Goal: Task Accomplishment & Management: Use online tool/utility

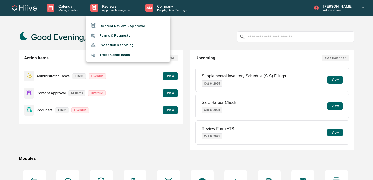
click at [101, 23] on li "Content Review & Approval" at bounding box center [128, 26] width 84 height 10
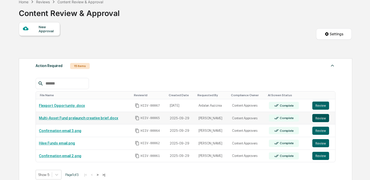
click at [320, 119] on button "Review" at bounding box center [320, 118] width 17 height 8
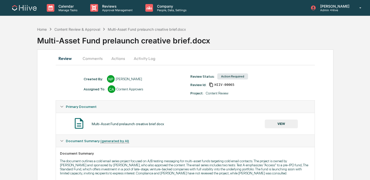
click at [141, 58] on button "Activity Log" at bounding box center [145, 58] width 30 height 12
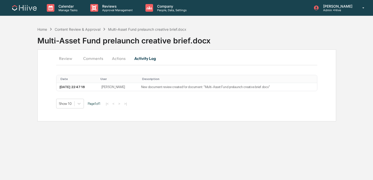
click at [125, 56] on button "Actions" at bounding box center [118, 58] width 23 height 12
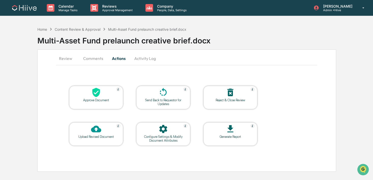
click at [156, 92] on div at bounding box center [163, 92] width 51 height 11
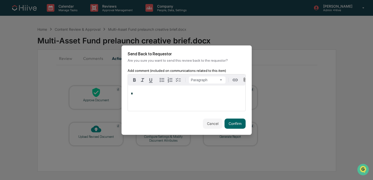
click at [164, 94] on p "*" at bounding box center [186, 94] width 111 height 4
click at [227, 127] on button "Confirm" at bounding box center [234, 124] width 21 height 10
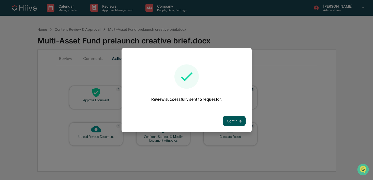
click at [223, 120] on button "Continue" at bounding box center [234, 121] width 23 height 10
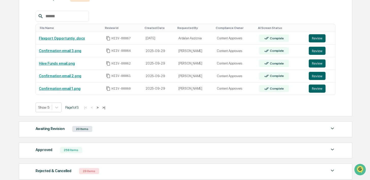
scroll to position [97, 0]
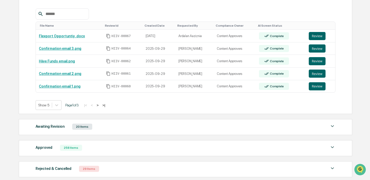
click at [100, 105] on button ">" at bounding box center [97, 105] width 5 height 4
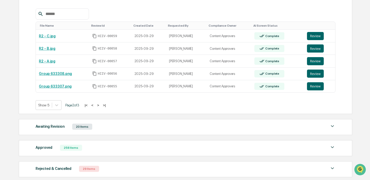
click at [101, 105] on button ">" at bounding box center [98, 105] width 5 height 4
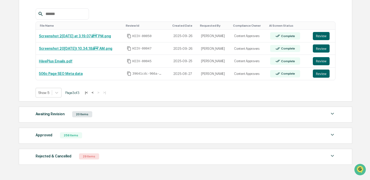
click at [95, 93] on button "<" at bounding box center [92, 92] width 5 height 4
